Goal: Information Seeking & Learning: Learn about a topic

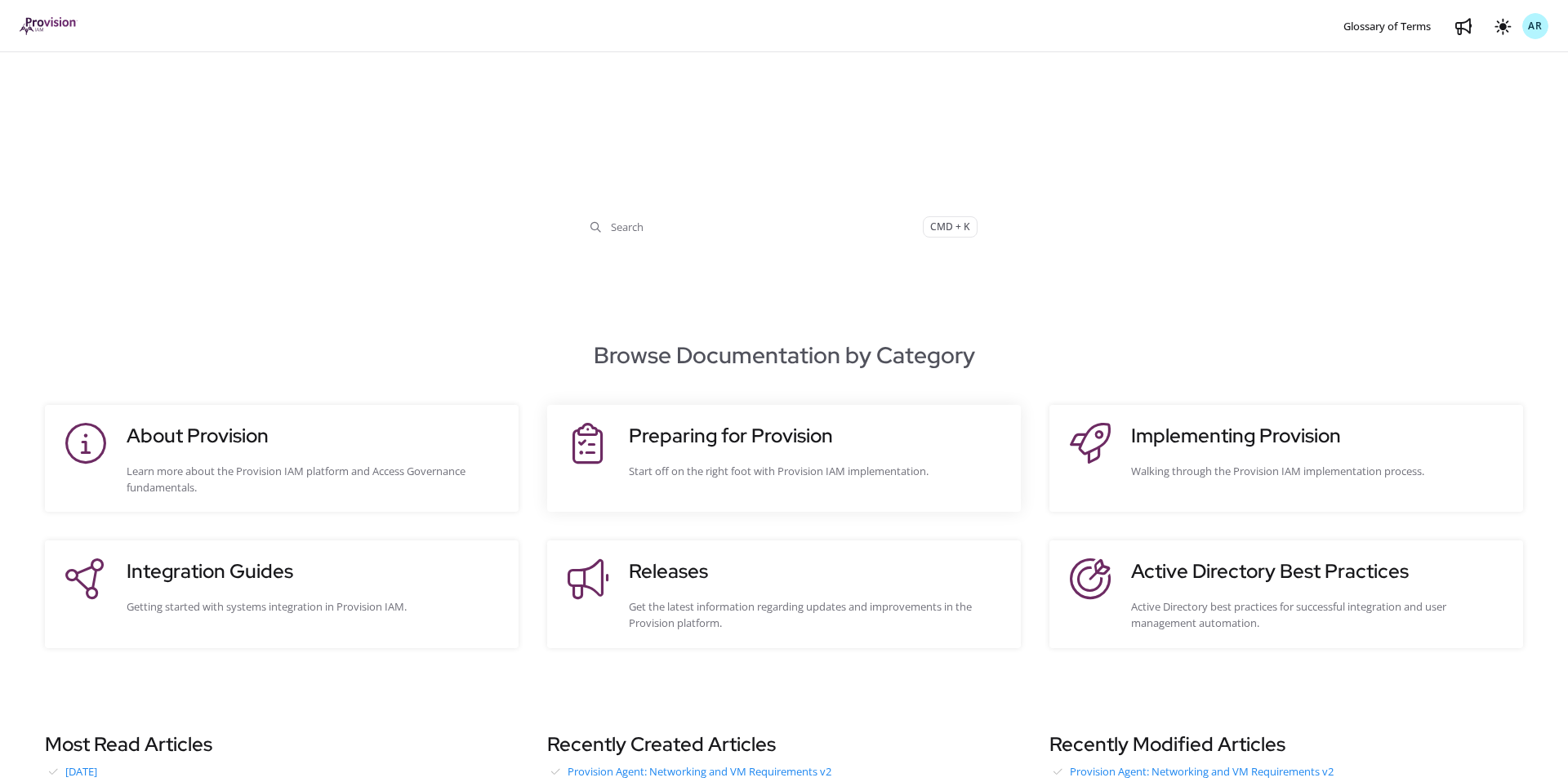
click at [665, 439] on h3 "Preparing for Provision" at bounding box center [817, 436] width 376 height 30
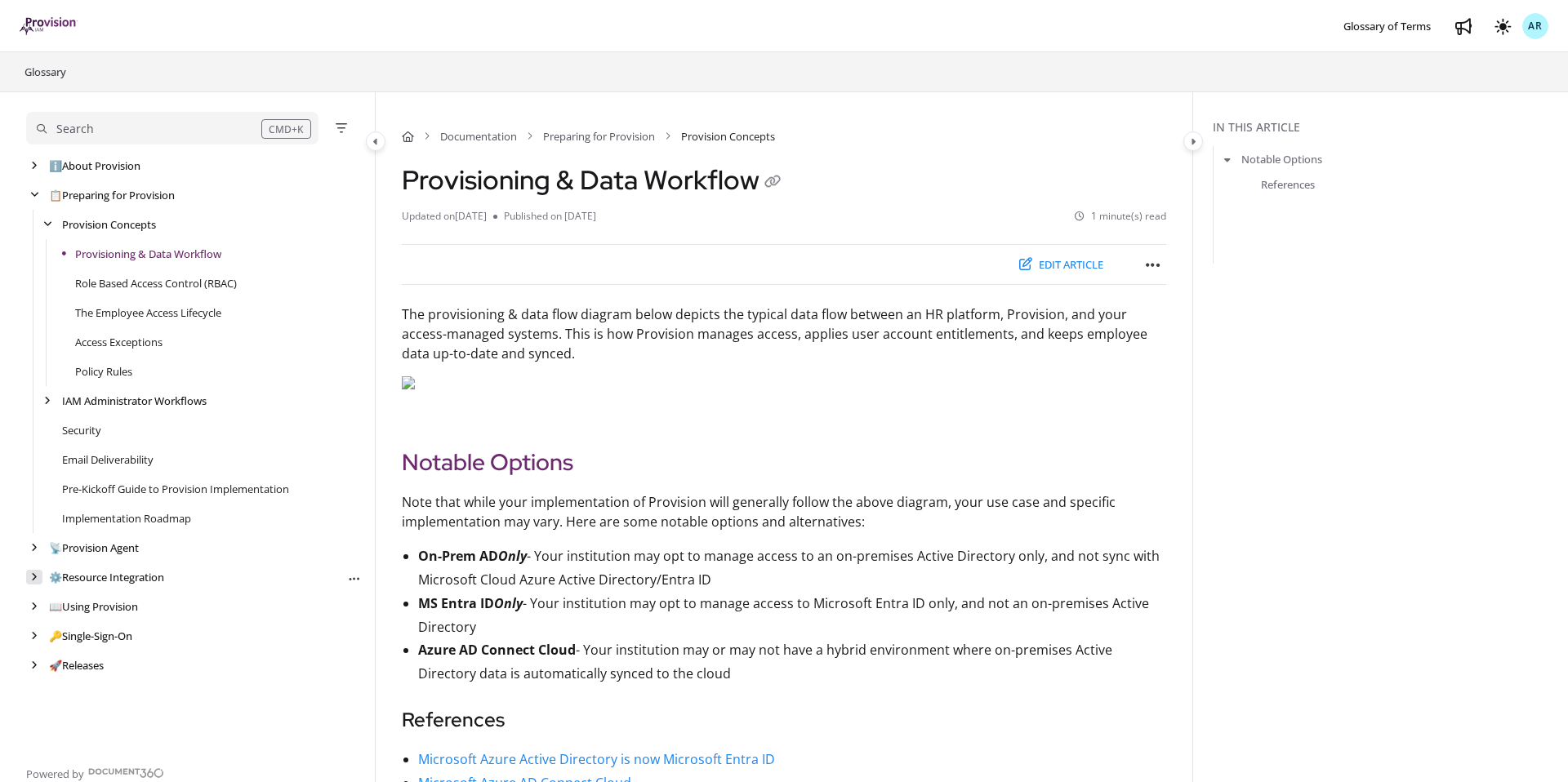
click at [35, 575] on icon "arrow" at bounding box center [35, 577] width 7 height 10
click at [35, 547] on icon "arrow" at bounding box center [35, 548] width 7 height 10
click at [210, 575] on link "Provision Agent: Networking and VM Requirements v2" at bounding box center [194, 576] width 264 height 16
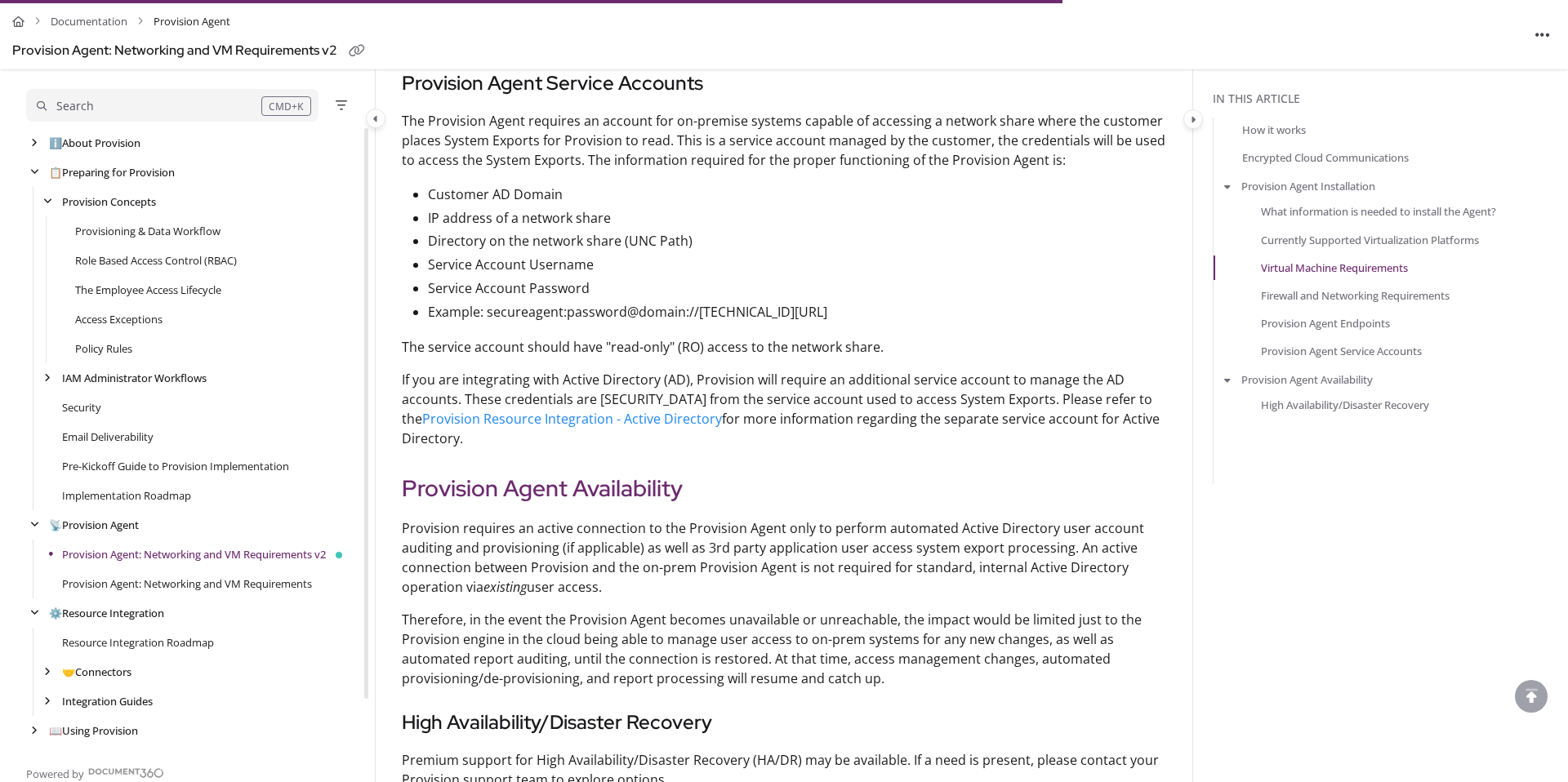
scroll to position [2565, 0]
